Goal: Task Accomplishment & Management: Use online tool/utility

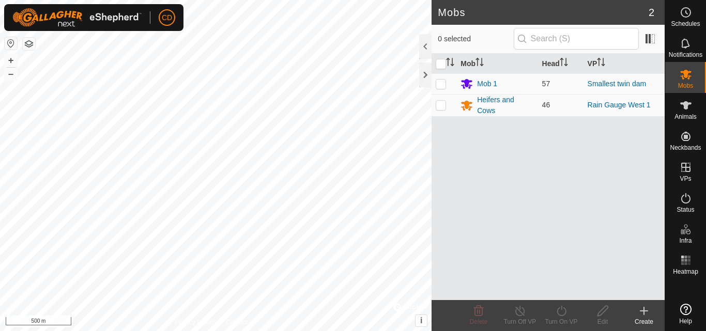
click at [519, 194] on div "Mobs 2 0 selected Mob Head VP Mob 1 57 Smallest twin dam Heifers and Cows 46 Ra…" at bounding box center [332, 165] width 664 height 331
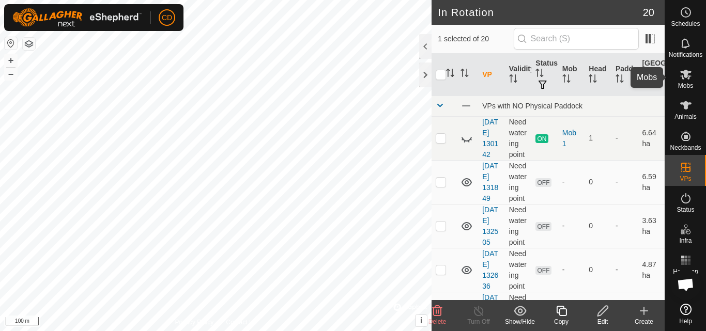
click at [683, 76] on icon at bounding box center [685, 75] width 11 height 10
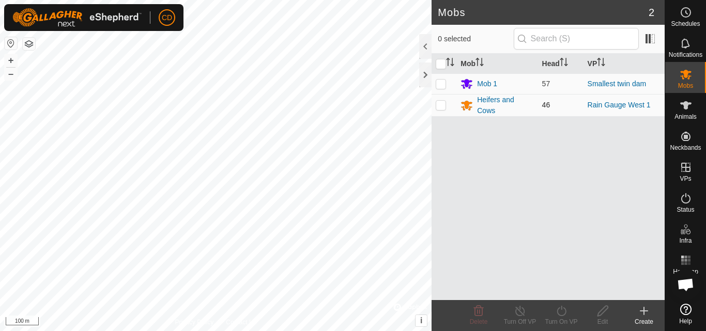
click at [439, 110] on td at bounding box center [443, 105] width 25 height 22
checkbox input "true"
click at [560, 314] on icon at bounding box center [561, 311] width 13 height 12
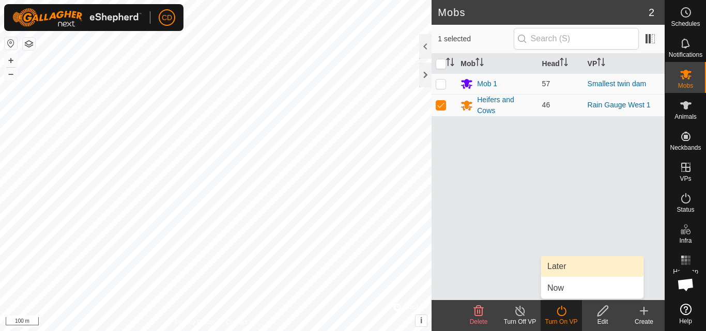
click at [568, 270] on link "Later" at bounding box center [592, 266] width 102 height 21
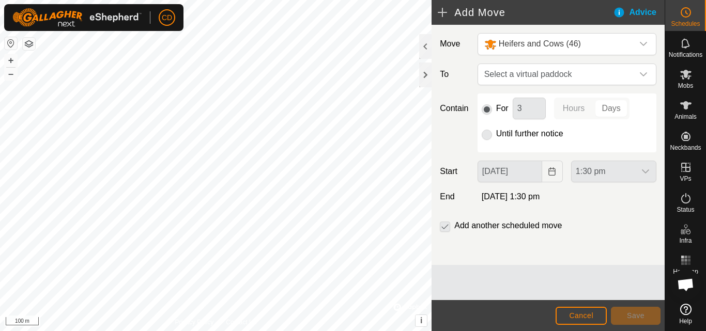
click at [487, 134] on p-radiobutton at bounding box center [487, 134] width 10 height 12
click at [568, 75] on span "Select a virtual paddock" at bounding box center [556, 74] width 153 height 21
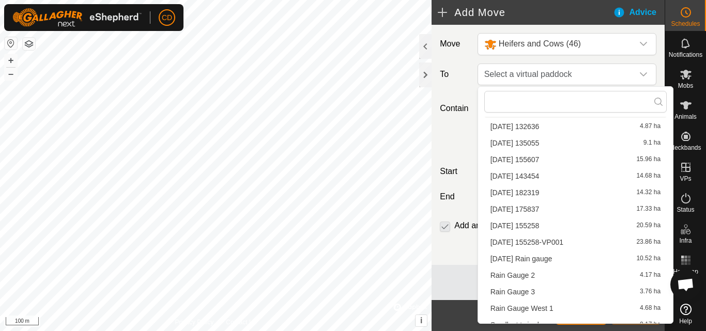
scroll to position [147, 0]
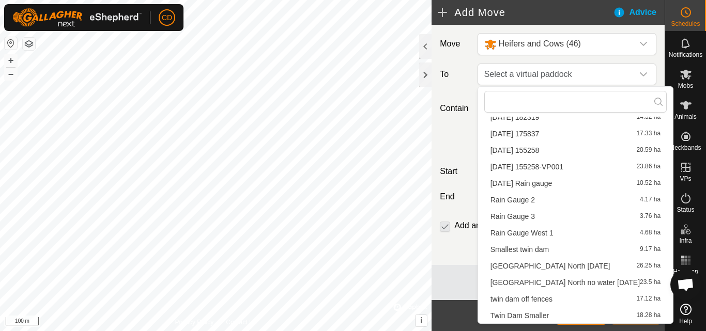
click at [537, 218] on li "Rain Gauge 3 3.76 ha" at bounding box center [575, 217] width 182 height 16
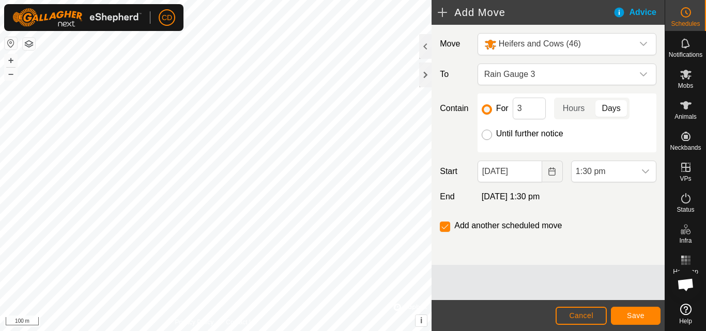
click at [487, 131] on input "Until further notice" at bounding box center [487, 135] width 10 height 10
radio input "true"
checkbox input "false"
click at [577, 86] on div "Move Heifers and Cows (46) To Rain Gauge 3 Contain For 3 Hours Days Until furth…" at bounding box center [547, 145] width 233 height 240
click at [578, 78] on span "Rain Gauge 3" at bounding box center [556, 74] width 153 height 21
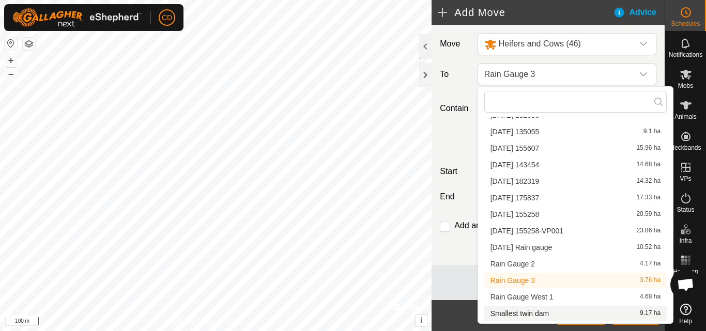
scroll to position [99, 0]
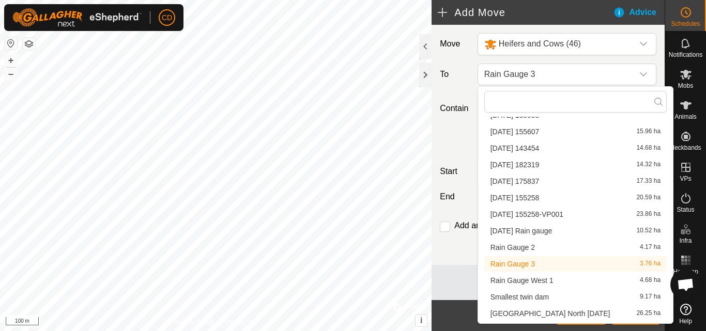
click at [533, 262] on li "Rain Gauge 3 3.76 ha" at bounding box center [575, 264] width 182 height 16
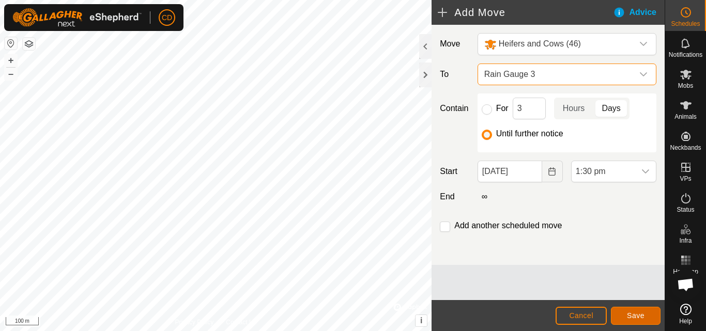
click at [626, 314] on button "Save" at bounding box center [636, 316] width 50 height 18
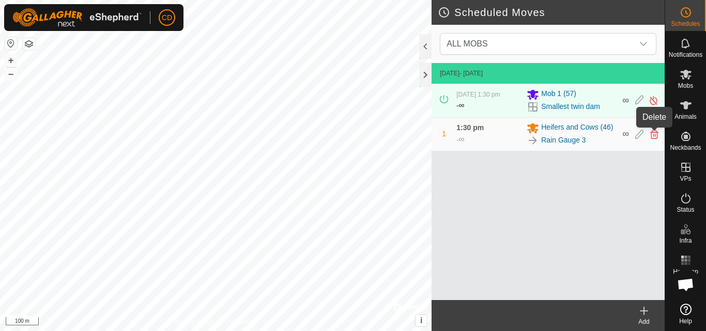
click at [654, 134] on icon at bounding box center [654, 134] width 8 height 9
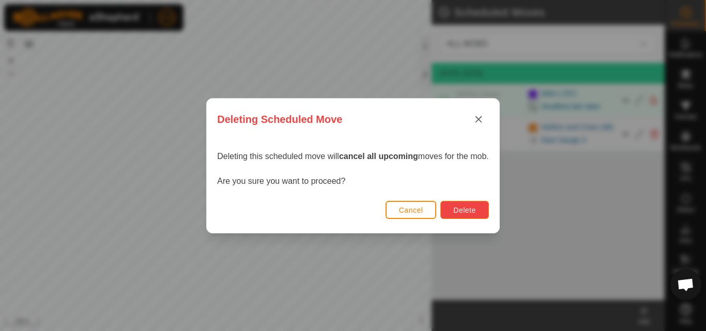
click at [467, 204] on button "Delete" at bounding box center [464, 210] width 48 height 18
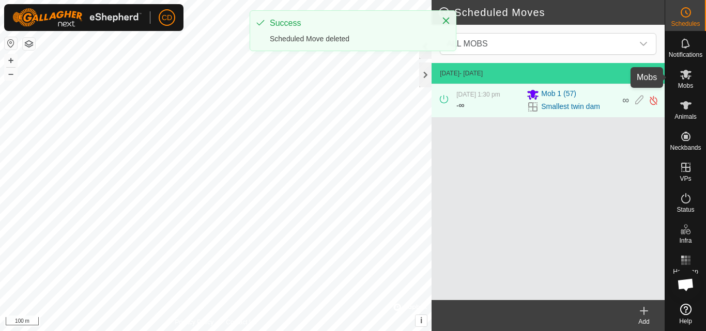
click at [685, 81] on es-mob-svg-icon at bounding box center [685, 74] width 19 height 17
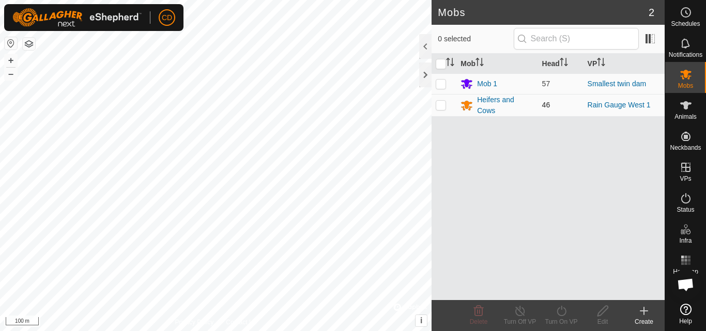
click at [443, 107] on p-checkbox at bounding box center [441, 105] width 10 height 8
checkbox input "true"
click at [558, 313] on icon at bounding box center [561, 311] width 13 height 12
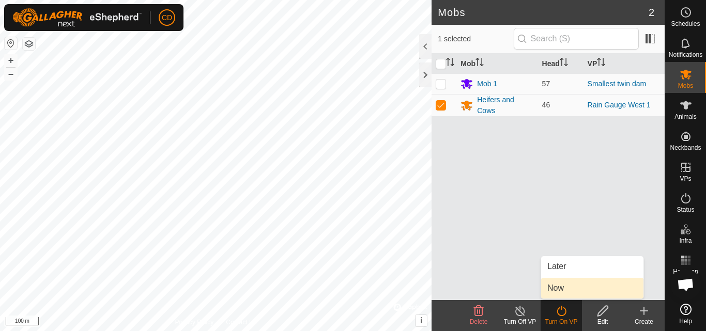
click at [563, 284] on link "Now" at bounding box center [592, 288] width 102 height 21
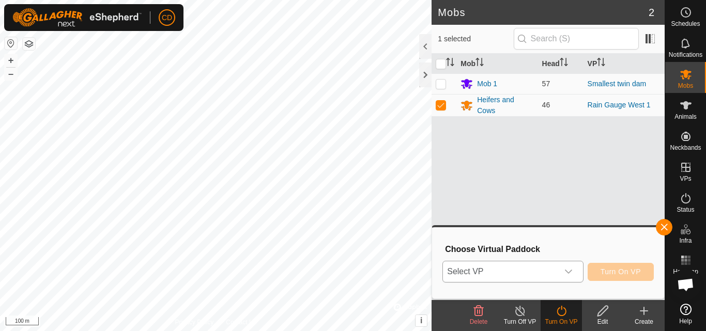
click at [558, 270] on div "dropdown trigger" at bounding box center [568, 271] width 21 height 21
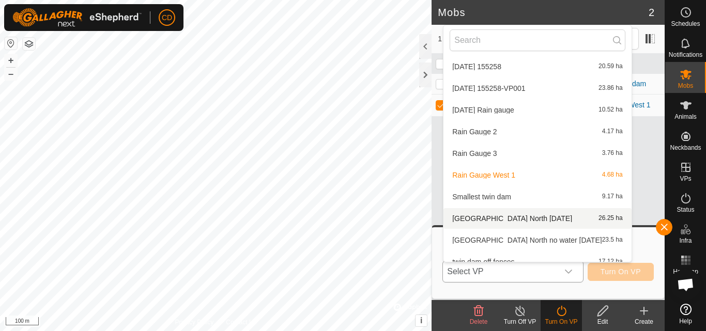
scroll to position [250, 0]
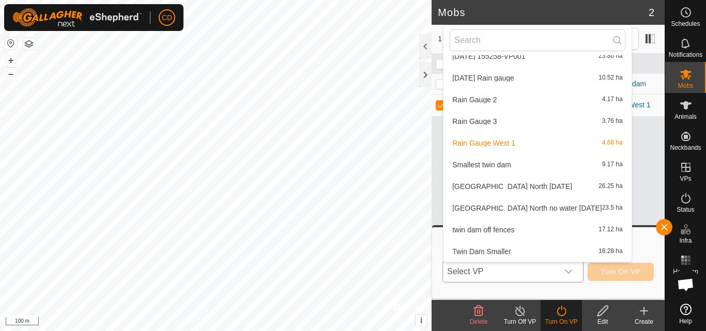
click at [496, 122] on li "Rain Gauge 3 3.76 ha" at bounding box center [537, 121] width 188 height 21
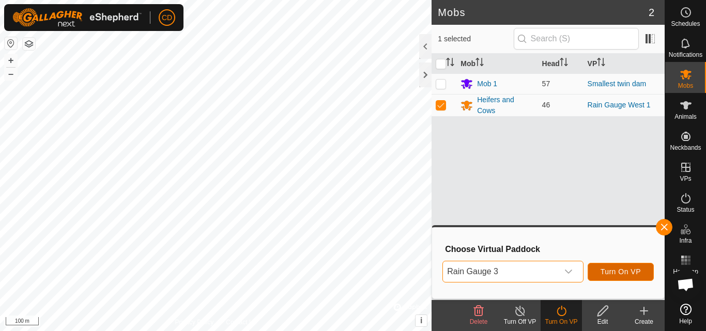
click at [617, 271] on span "Turn On VP" at bounding box center [620, 272] width 40 height 8
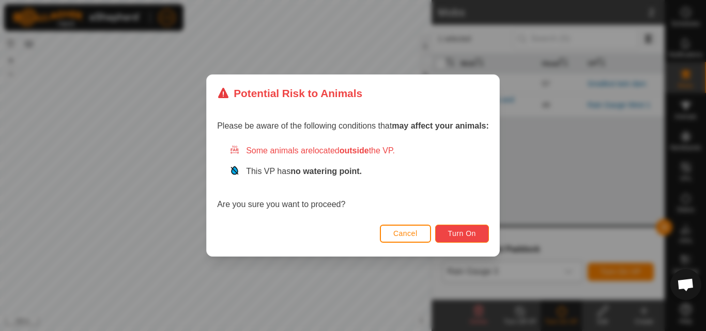
click at [471, 234] on span "Turn On" at bounding box center [462, 233] width 28 height 8
